Goal: Information Seeking & Learning: Learn about a topic

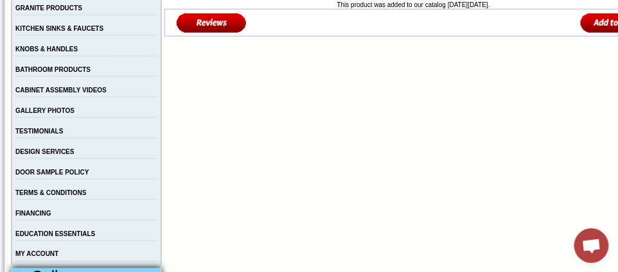
scroll to position [321, 0]
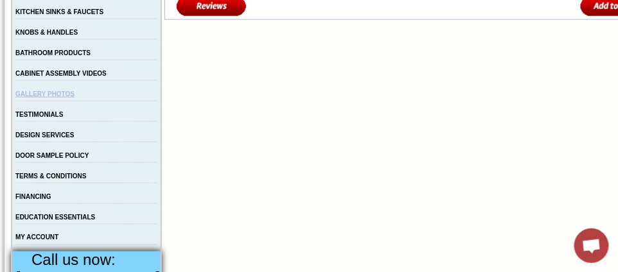
click at [74, 94] on link "GALLERY PHOTOS" at bounding box center [44, 94] width 59 height 7
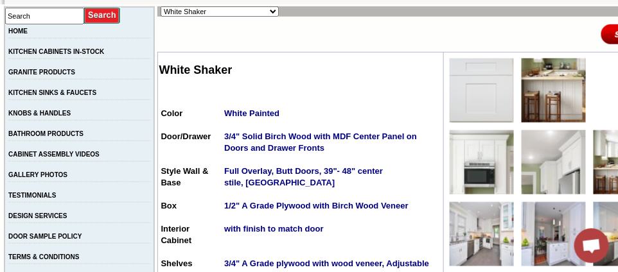
scroll to position [257, 0]
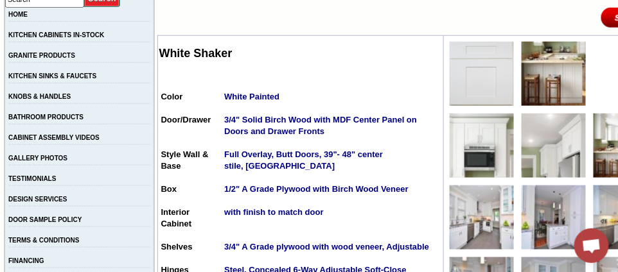
click at [483, 74] on img at bounding box center [481, 74] width 64 height 64
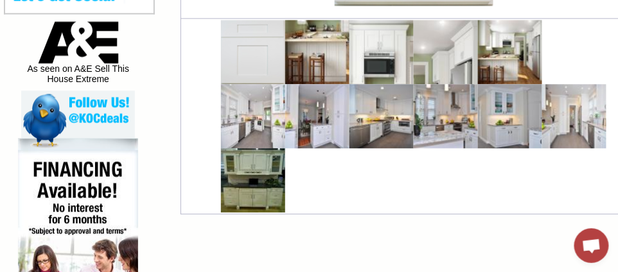
scroll to position [706, 0]
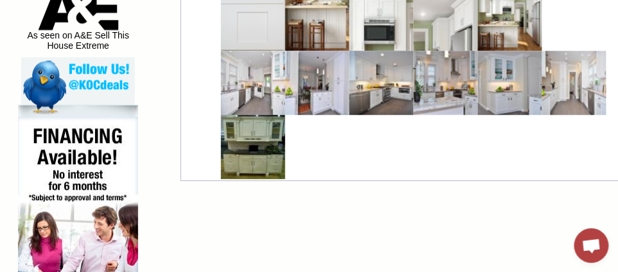
click at [315, 30] on img at bounding box center [317, 19] width 64 height 64
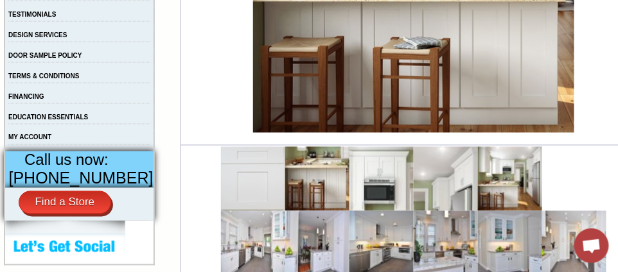
scroll to position [449, 0]
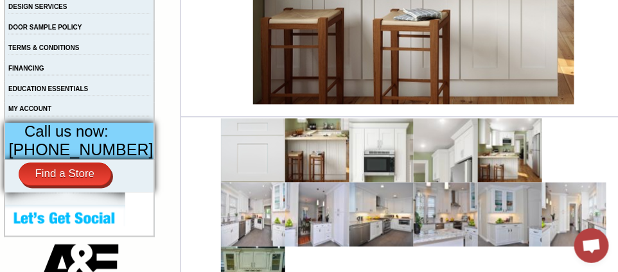
click at [371, 150] on img at bounding box center [381, 151] width 64 height 64
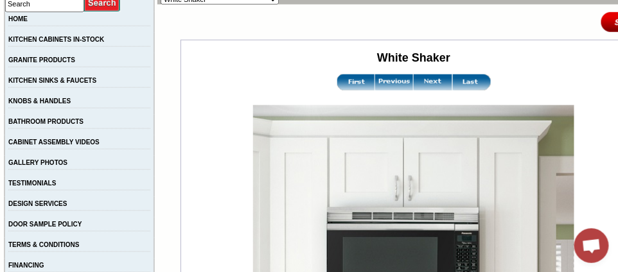
scroll to position [257, 0]
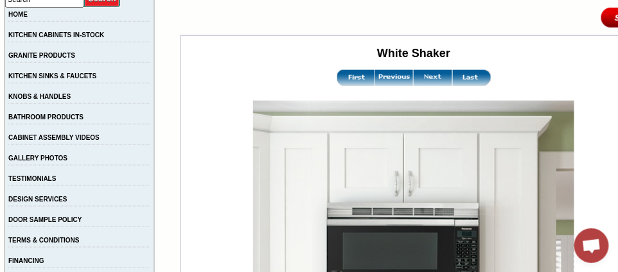
click at [478, 211] on img at bounding box center [413, 205] width 321 height 208
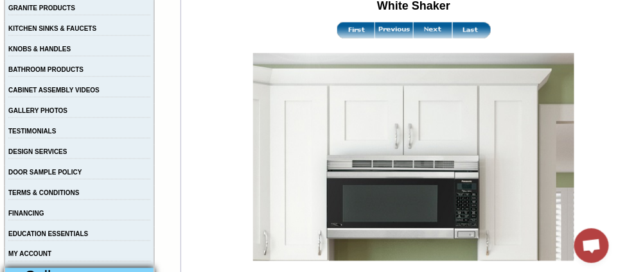
scroll to position [321, 0]
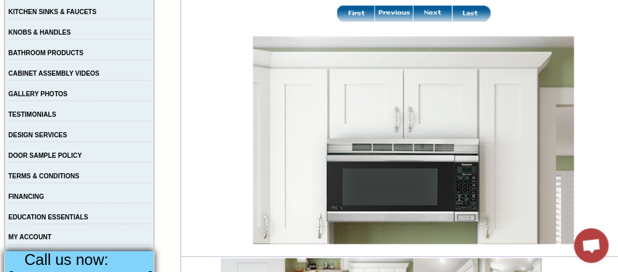
click at [487, 211] on img at bounding box center [413, 141] width 321 height 208
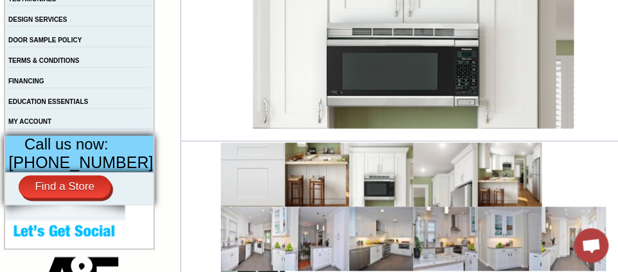
scroll to position [449, 0]
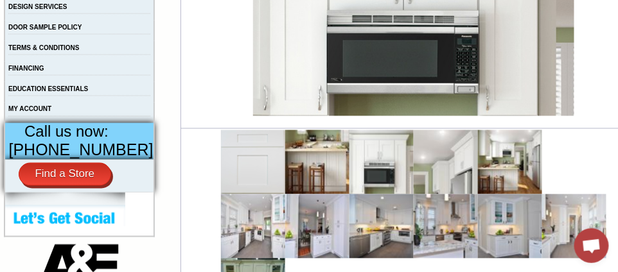
click at [437, 164] on img at bounding box center [446, 162] width 64 height 64
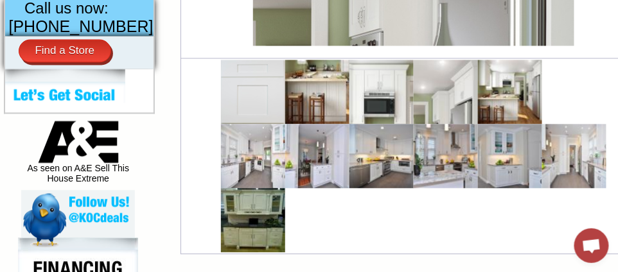
scroll to position [578, 0]
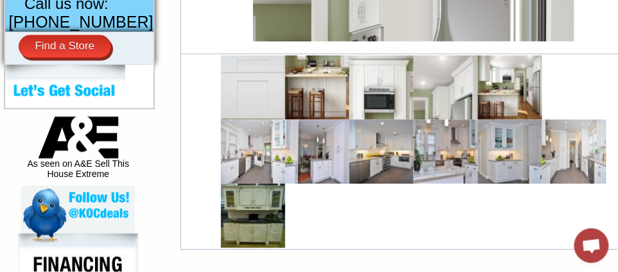
click at [506, 103] on img at bounding box center [510, 87] width 64 height 64
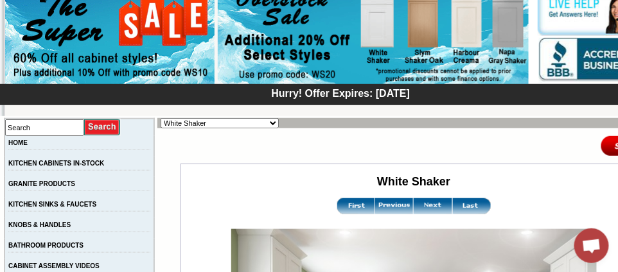
scroll to position [193, 0]
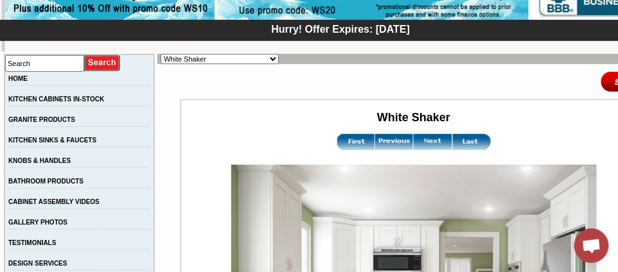
click at [430, 143] on img at bounding box center [433, 142] width 39 height 16
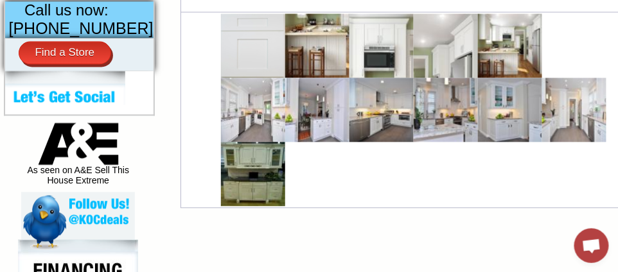
scroll to position [578, 0]
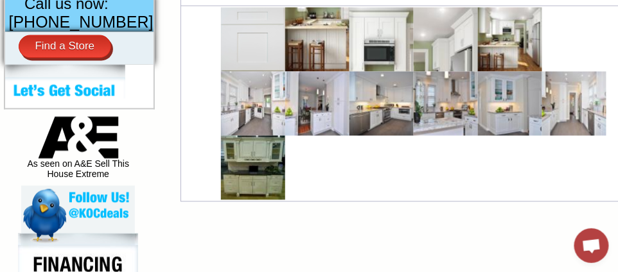
click at [255, 129] on img at bounding box center [253, 103] width 64 height 64
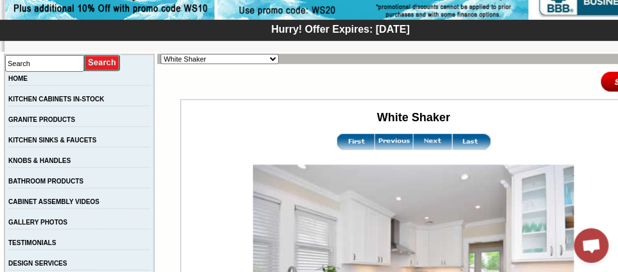
scroll to position [257, 0]
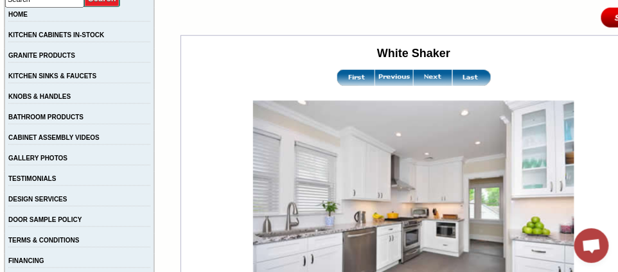
click at [419, 78] on img at bounding box center [433, 78] width 39 height 16
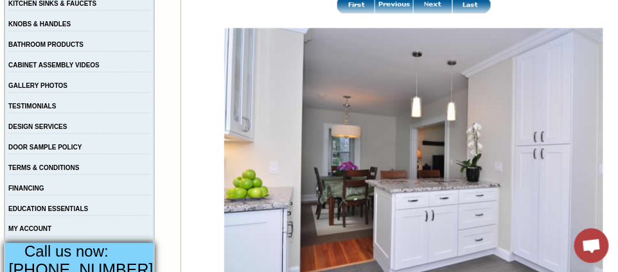
scroll to position [257, 0]
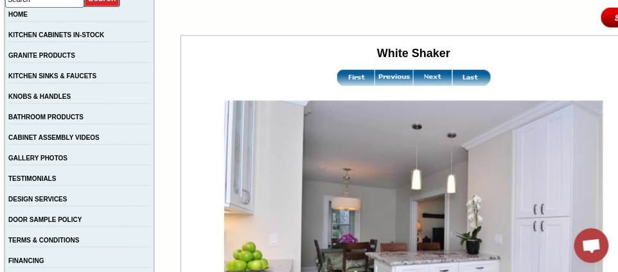
click at [428, 79] on img at bounding box center [433, 78] width 39 height 16
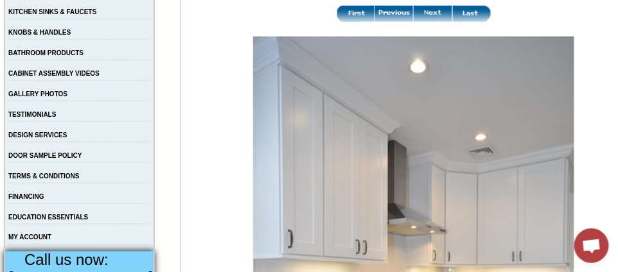
scroll to position [257, 0]
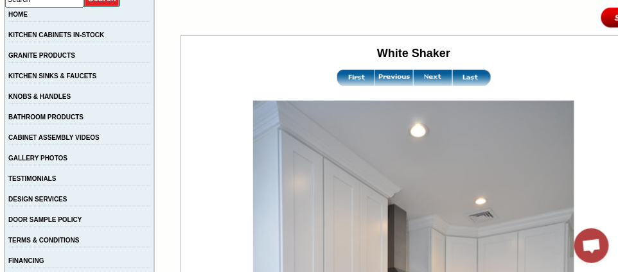
click at [425, 78] on img at bounding box center [433, 78] width 39 height 16
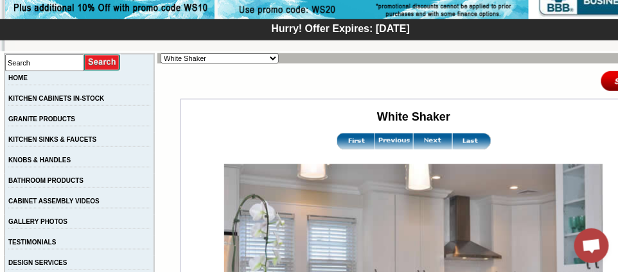
scroll to position [193, 0]
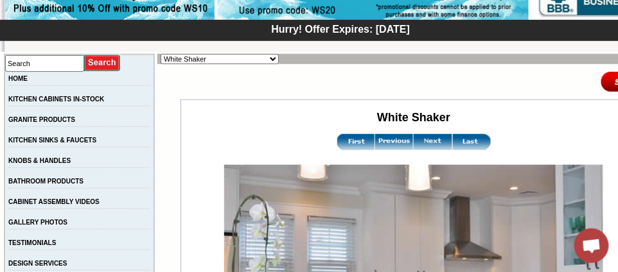
click at [428, 139] on img at bounding box center [433, 142] width 39 height 16
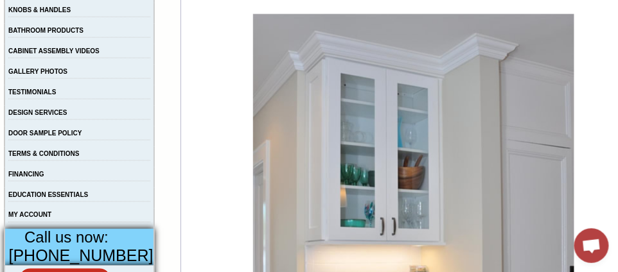
scroll to position [321, 0]
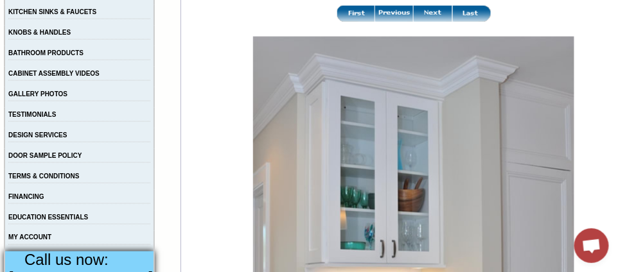
click at [428, 15] on img at bounding box center [433, 14] width 39 height 16
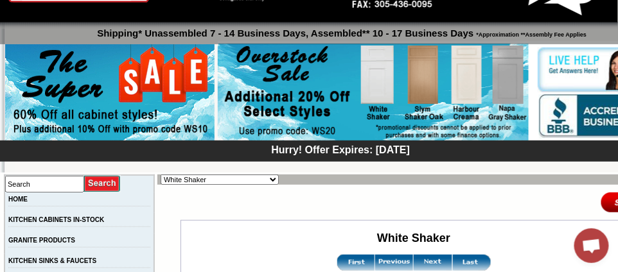
scroll to position [128, 0]
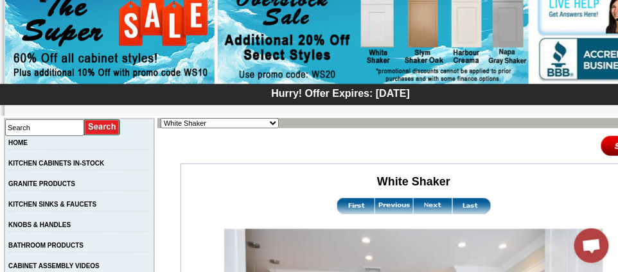
click at [423, 202] on img at bounding box center [433, 206] width 39 height 16
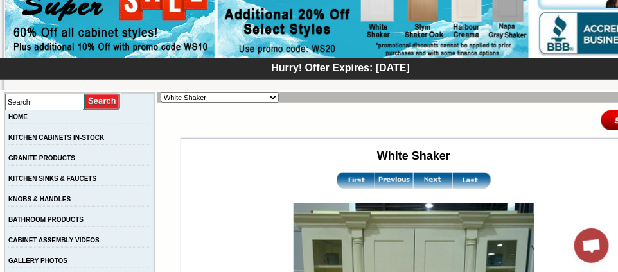
scroll to position [234, 0]
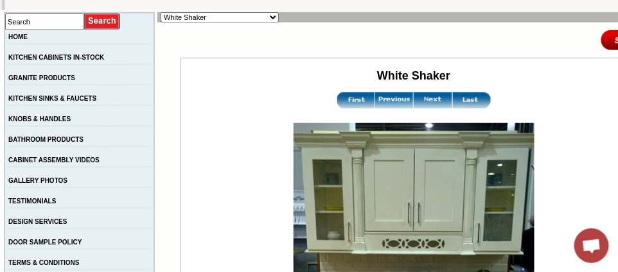
click at [422, 98] on img at bounding box center [433, 100] width 39 height 16
click at [425, 100] on img at bounding box center [433, 100] width 39 height 16
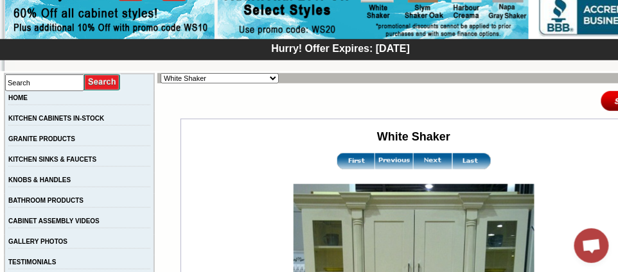
scroll to position [170, 0]
